Goal: Task Accomplishment & Management: Use online tool/utility

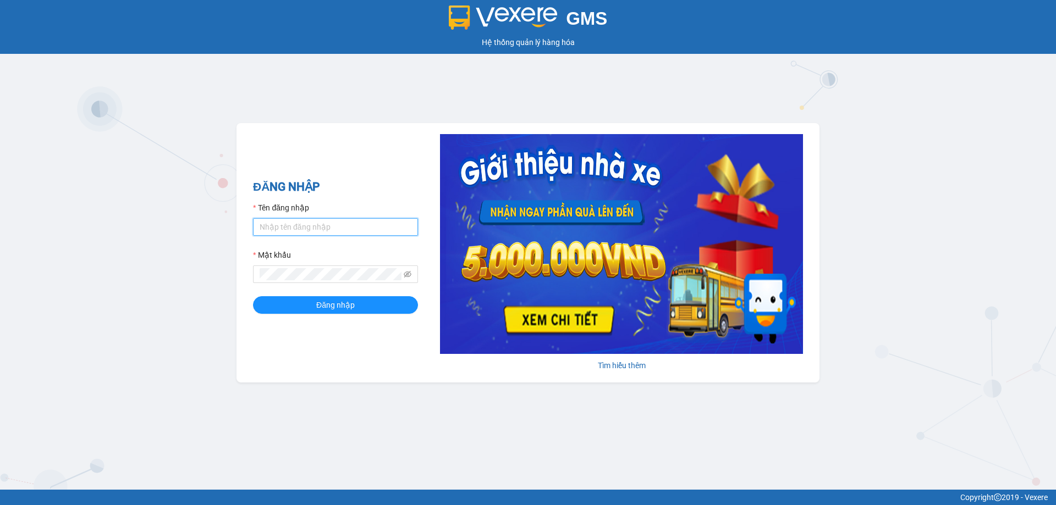
click at [299, 225] on input "Tên đăng nhập" at bounding box center [335, 227] width 165 height 18
type input "na.ct"
click at [281, 268] on span at bounding box center [335, 275] width 165 height 18
click at [283, 308] on button "Đăng nhập" at bounding box center [335, 305] width 165 height 18
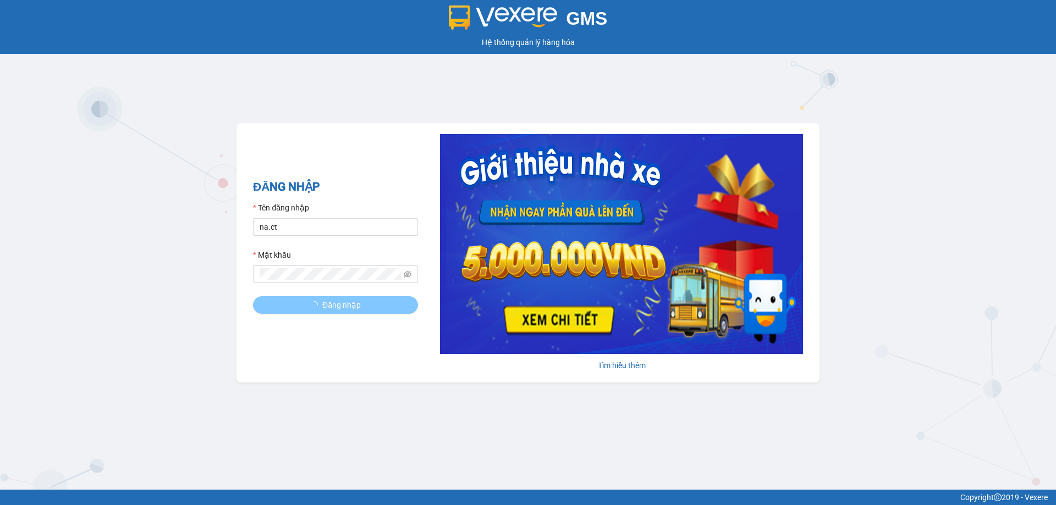
click at [283, 308] on button "Đăng nhập" at bounding box center [335, 305] width 165 height 18
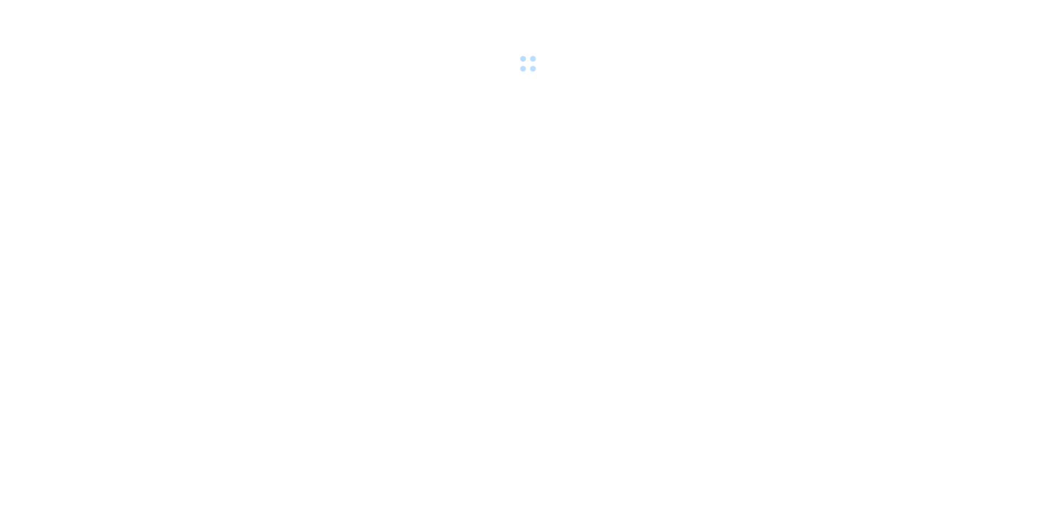
click at [330, 305] on body at bounding box center [528, 252] width 1056 height 505
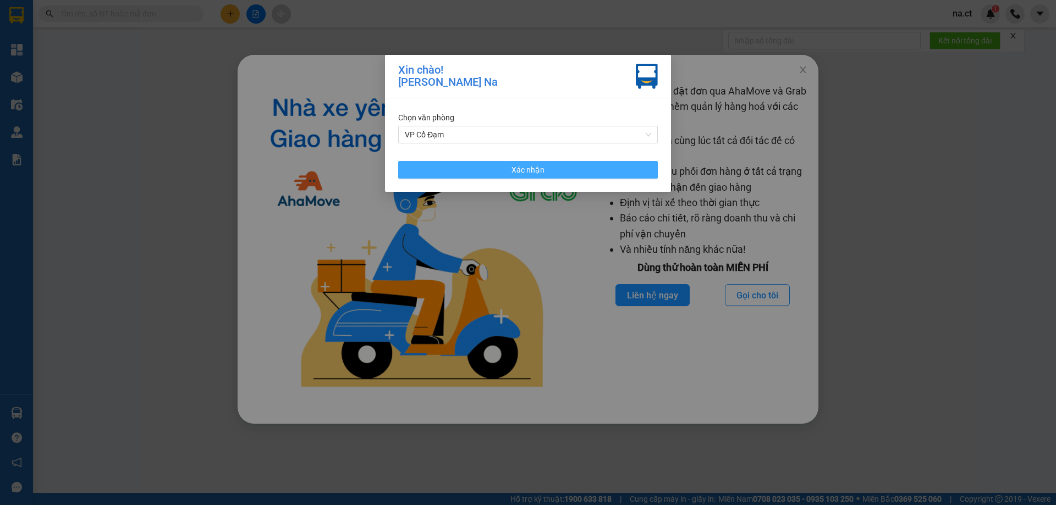
click at [522, 168] on span "Xác nhận" at bounding box center [527, 170] width 33 height 12
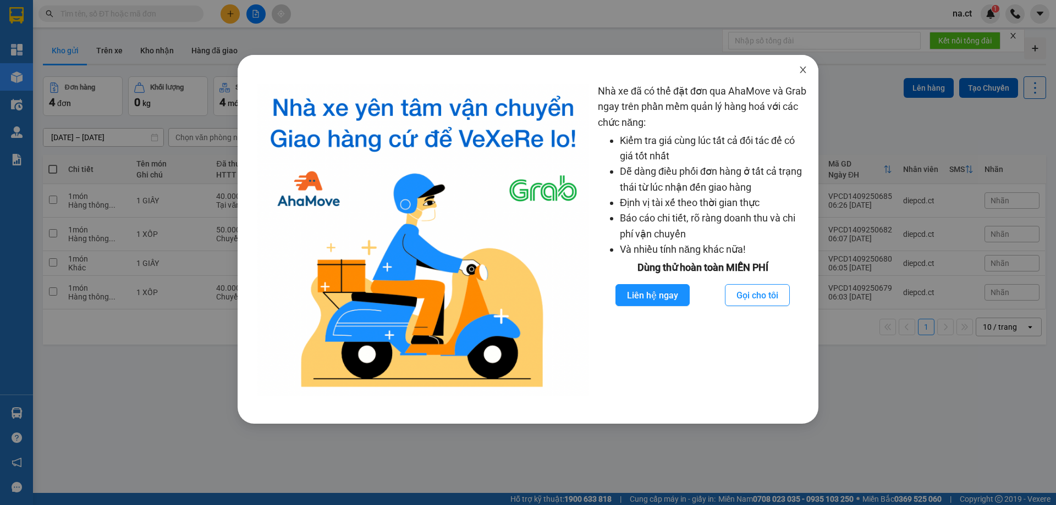
click at [803, 68] on icon "close" at bounding box center [802, 69] width 9 height 9
